Goal: Task Accomplishment & Management: Use online tool/utility

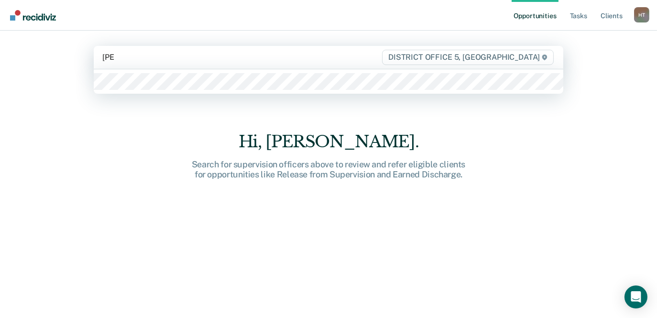
type input "[PERSON_NAME]"
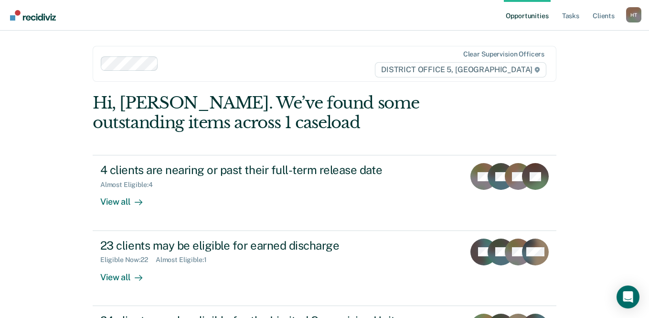
click at [560, 22] on ul "Opportunities Tasks Client s" at bounding box center [565, 15] width 122 height 31
click at [565, 19] on link "Tasks" at bounding box center [571, 15] width 21 height 31
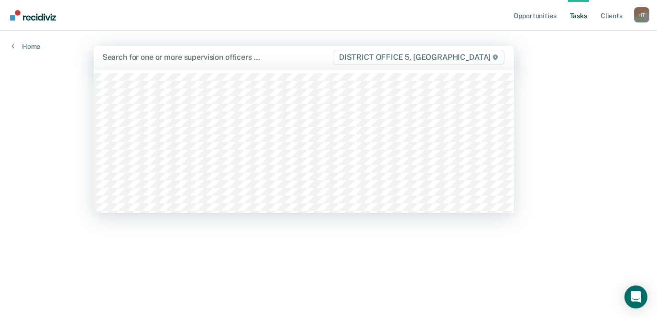
click at [197, 54] on div at bounding box center [216, 57] width 229 height 11
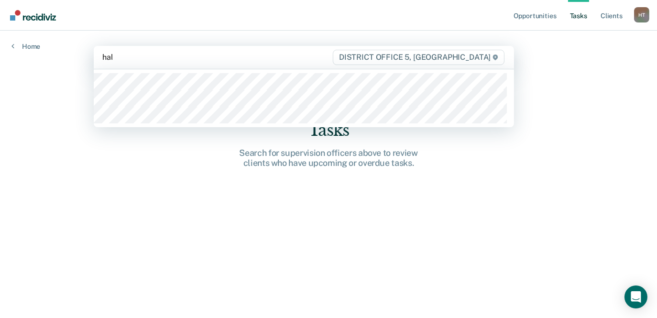
type input "[PERSON_NAME]"
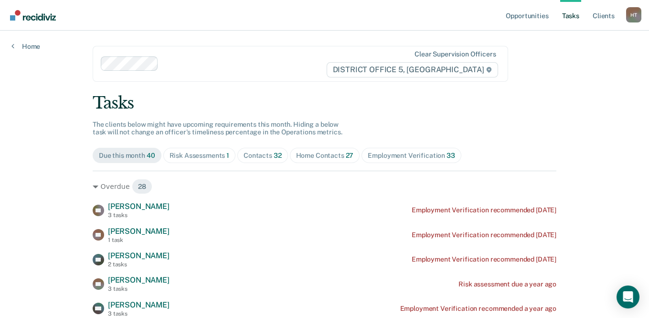
click at [565, 18] on link "Tasks" at bounding box center [571, 15] width 21 height 31
click at [270, 159] on span "Contacts 32" at bounding box center [263, 155] width 51 height 15
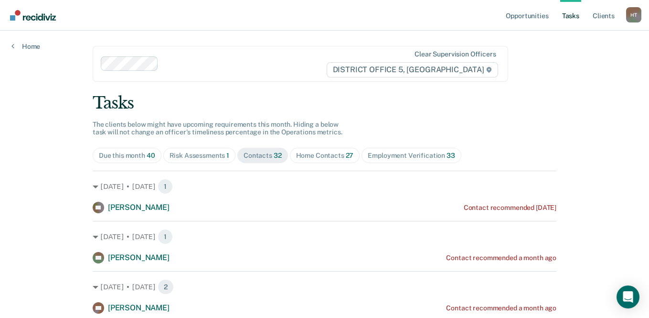
click at [315, 150] on span "Home Contacts 27" at bounding box center [325, 155] width 70 height 15
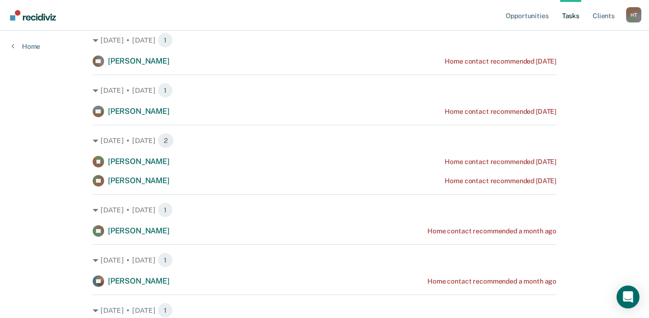
scroll to position [48, 0]
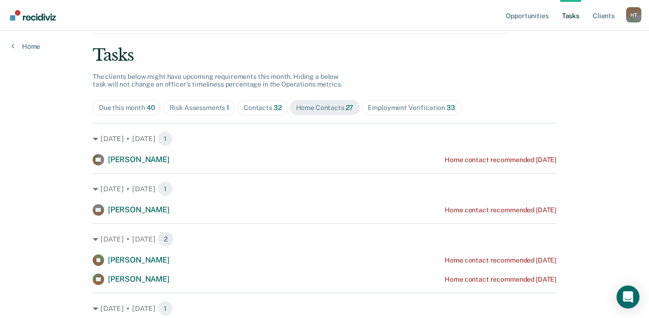
click at [256, 110] on div "Contacts 32" at bounding box center [263, 108] width 38 height 8
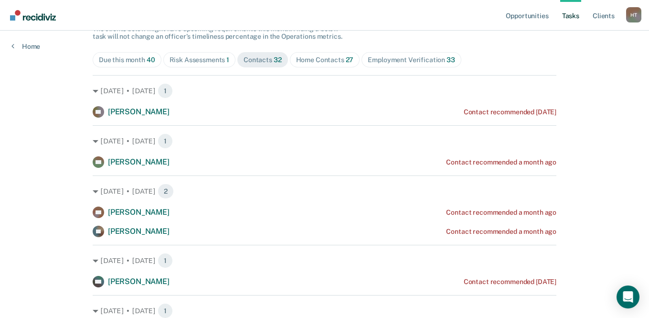
scroll to position [0, 0]
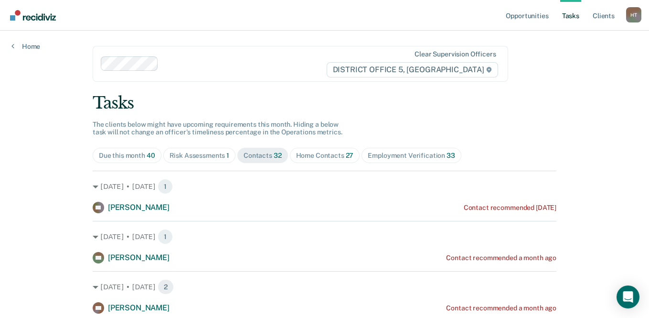
click at [380, 162] on span "Employment Verification 33" at bounding box center [411, 155] width 99 height 15
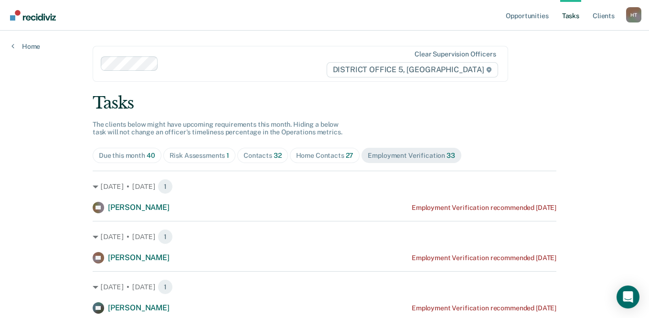
click at [330, 159] on span "Home Contacts 27" at bounding box center [325, 155] width 70 height 15
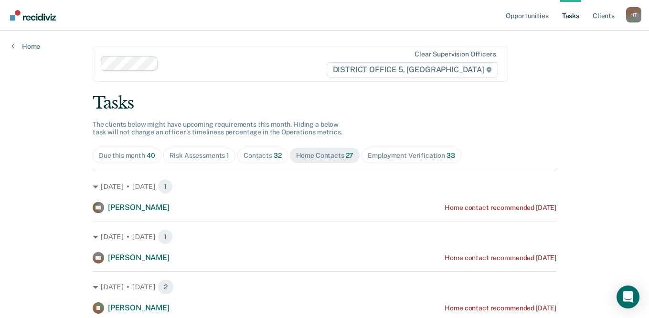
click at [279, 156] on span "Contacts 32" at bounding box center [263, 155] width 51 height 15
